Goal: Navigation & Orientation: Understand site structure

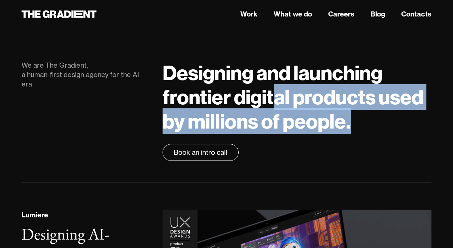
drag, startPoint x: 352, startPoint y: 130, endPoint x: 280, endPoint y: 102, distance: 77.4
click at [280, 102] on h1 "Designing and launching frontier digital products used by millions of people." at bounding box center [297, 97] width 269 height 73
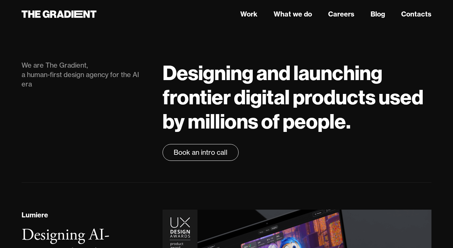
click at [295, 137] on div "Designing and launching frontier digital products used by millions of people. B…" at bounding box center [297, 111] width 282 height 100
click at [286, 16] on link "What we do" at bounding box center [293, 14] width 38 height 10
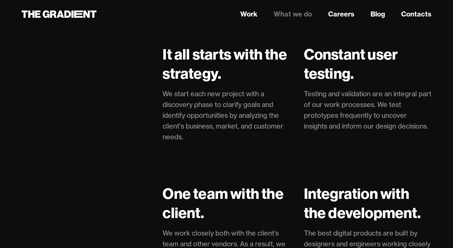
scroll to position [1556, 0]
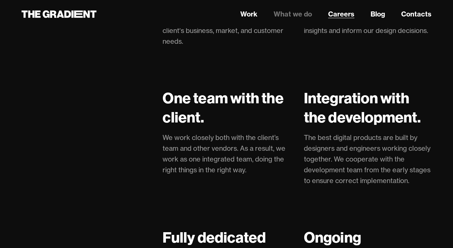
click at [345, 13] on link "Careers" at bounding box center [341, 14] width 26 height 10
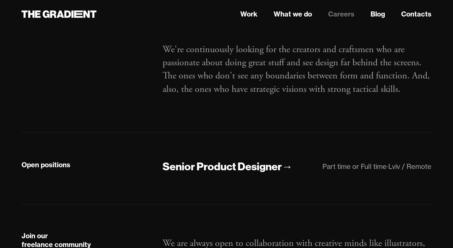
scroll to position [10, 0]
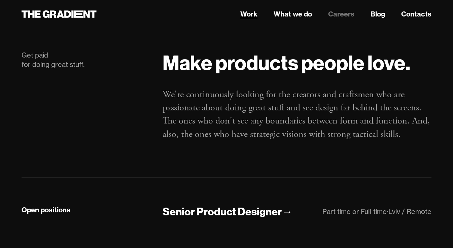
click at [254, 11] on link "Work" at bounding box center [248, 14] width 17 height 10
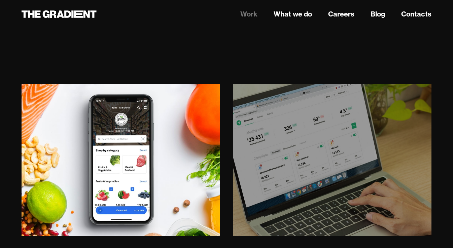
scroll to position [1162, 0]
